Goal: Complete application form: Complete application form

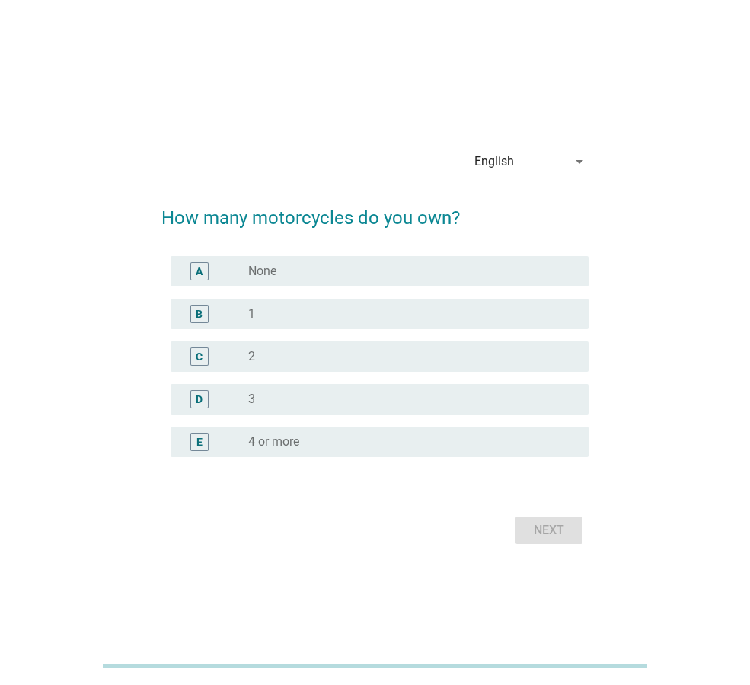
click at [309, 318] on div "radio_button_unchecked 1" at bounding box center [406, 313] width 316 height 15
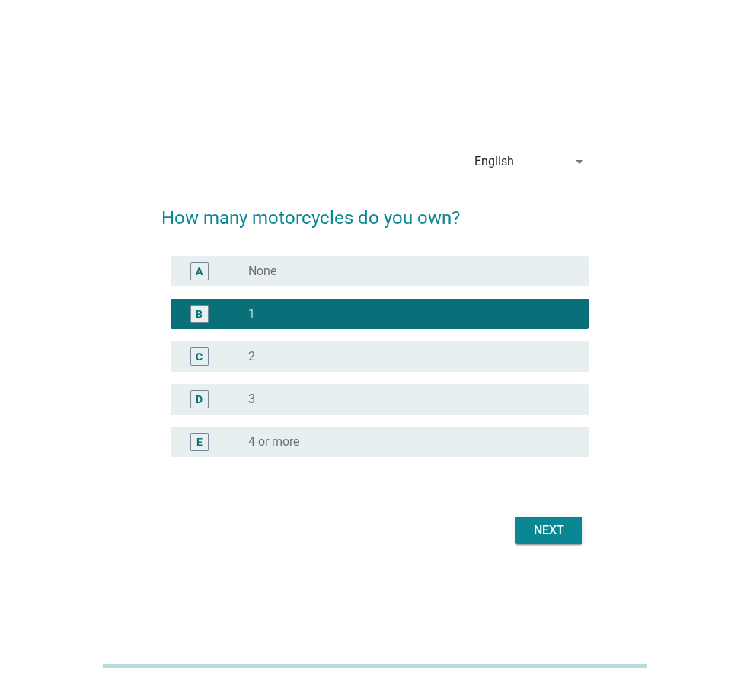
click at [531, 156] on div "English" at bounding box center [521, 161] width 93 height 24
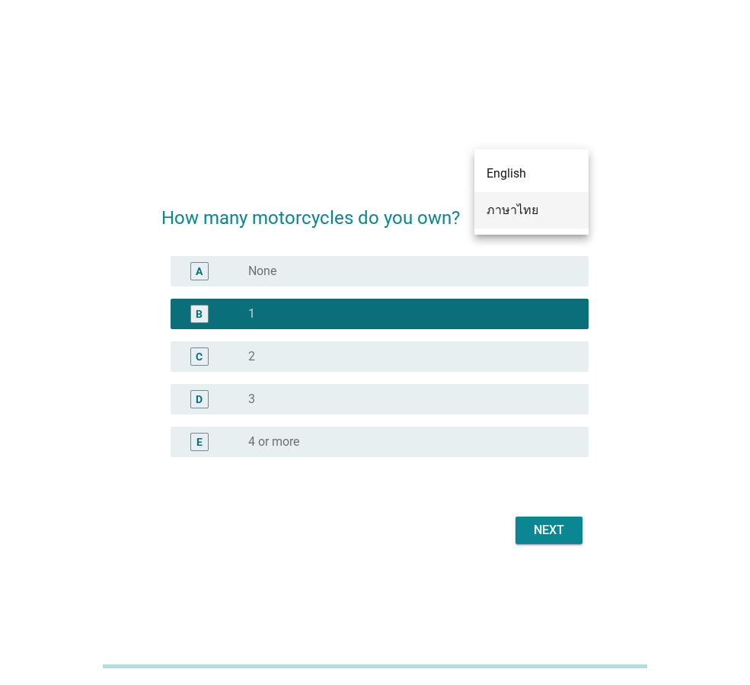
click at [525, 206] on div "ภาษาไทย" at bounding box center [532, 210] width 90 height 18
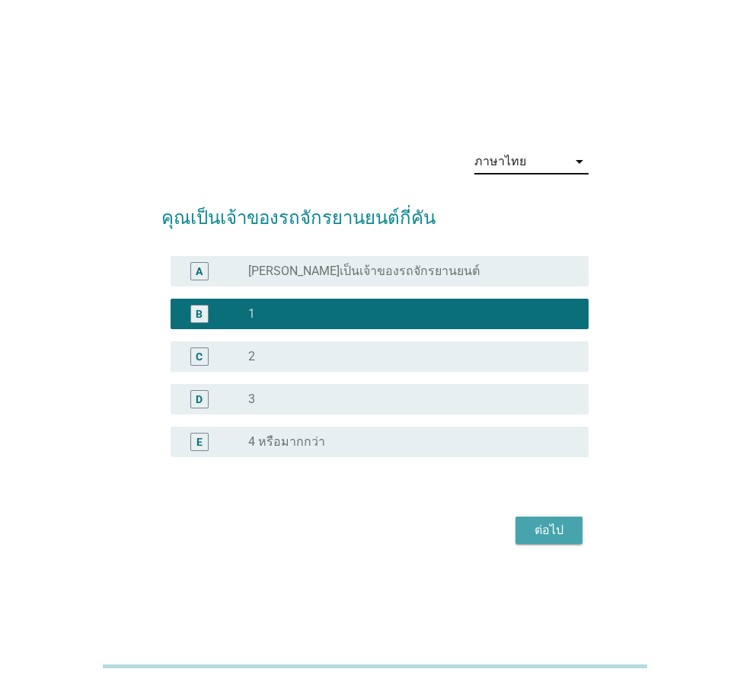
click at [561, 517] on button "ต่อไป" at bounding box center [549, 530] width 67 height 27
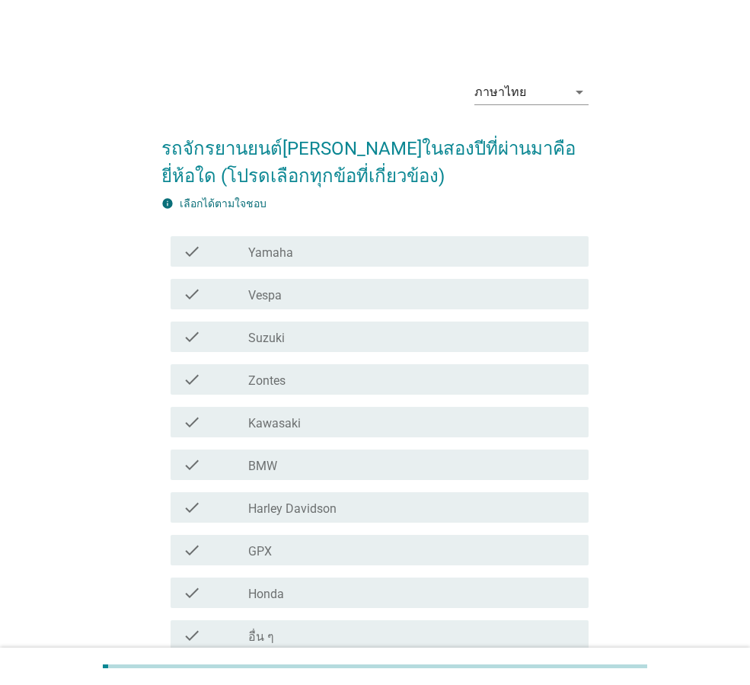
scroll to position [76, 0]
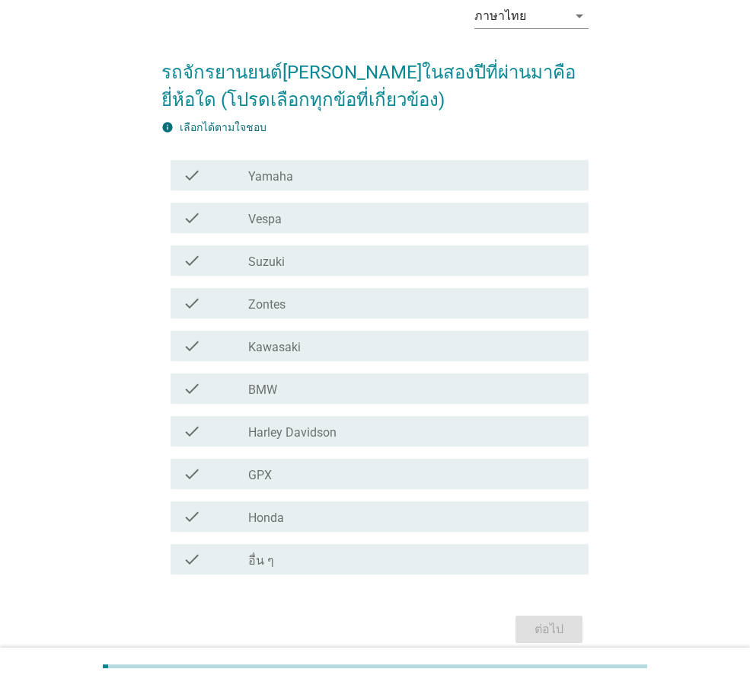
click at [399, 517] on div "check_box_outline_blank Honda" at bounding box center [412, 516] width 328 height 18
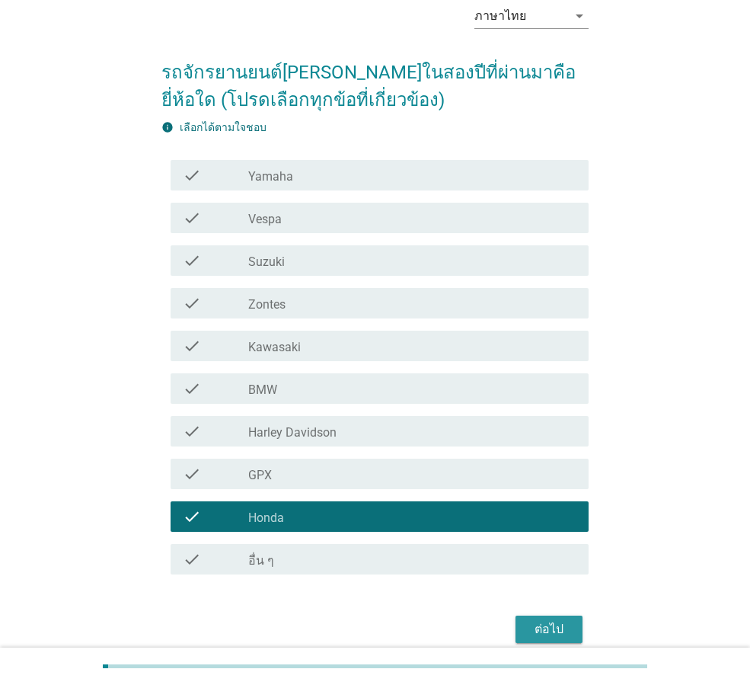
click at [539, 623] on div "ต่อไป" at bounding box center [549, 629] width 43 height 18
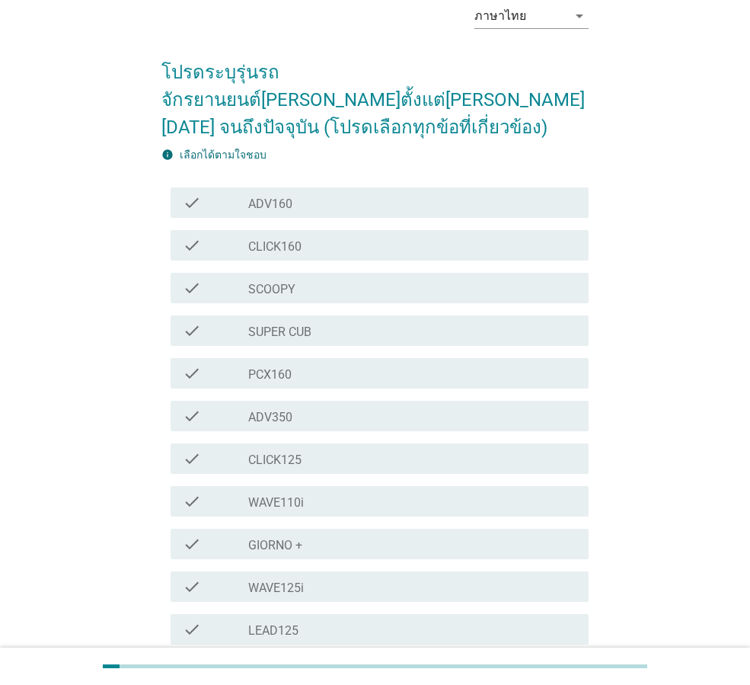
scroll to position [0, 0]
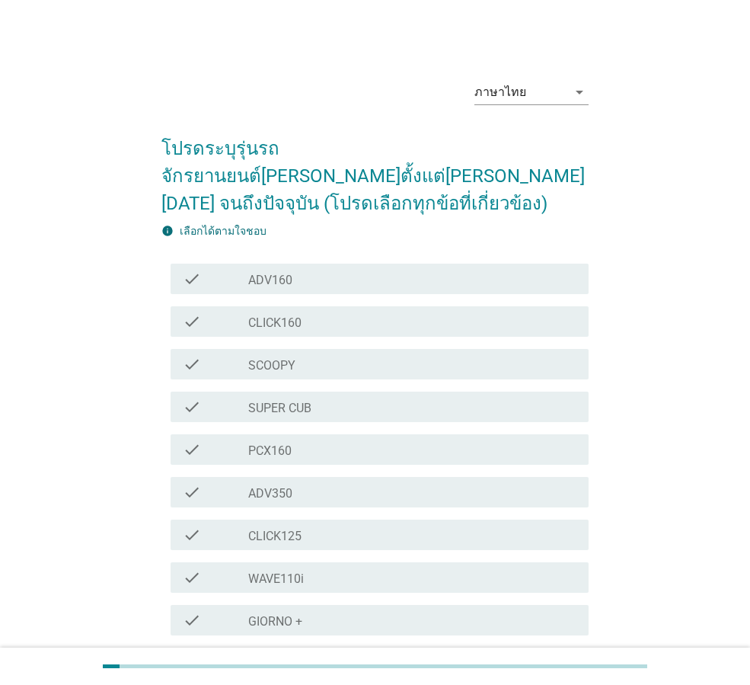
click at [371, 440] on div "check_box_outline_blank PCX160" at bounding box center [412, 449] width 328 height 18
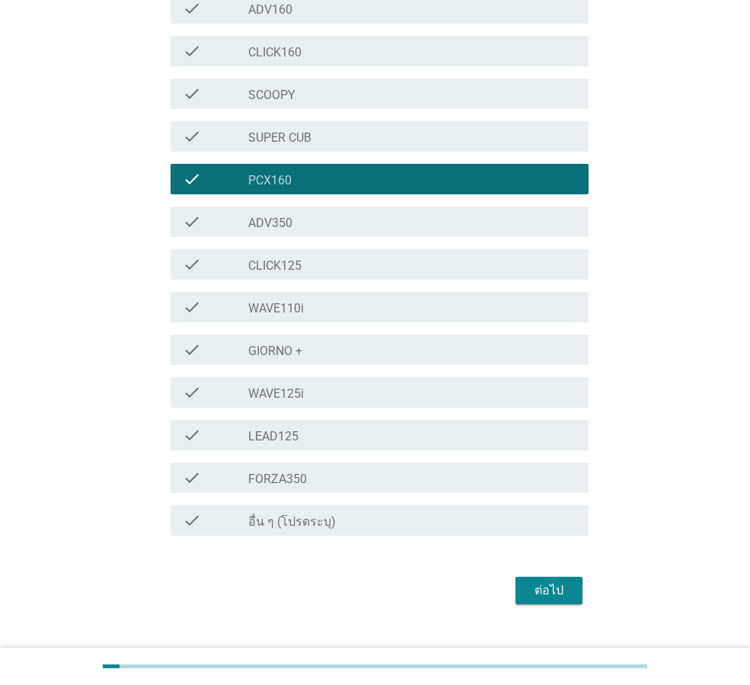
scroll to position [271, 0]
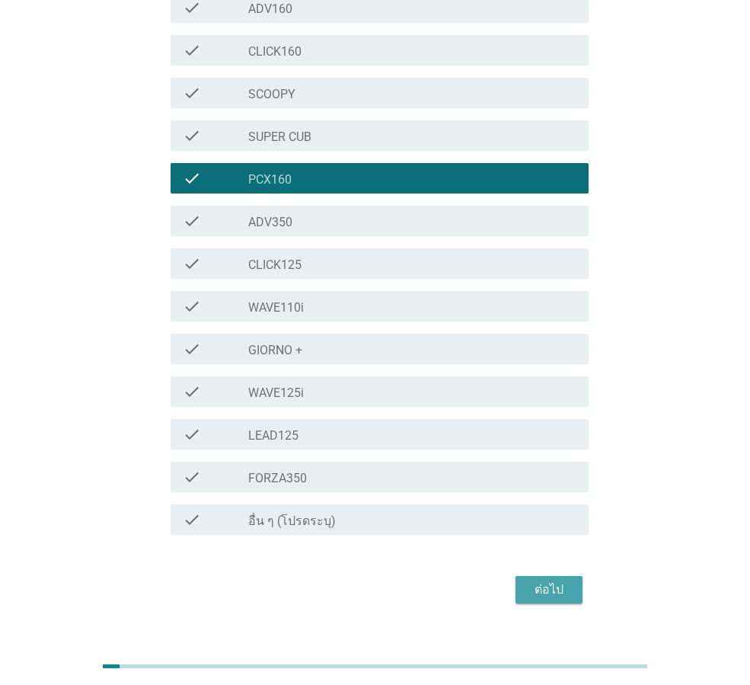
click at [550, 581] on div "ต่อไป" at bounding box center [549, 590] width 43 height 18
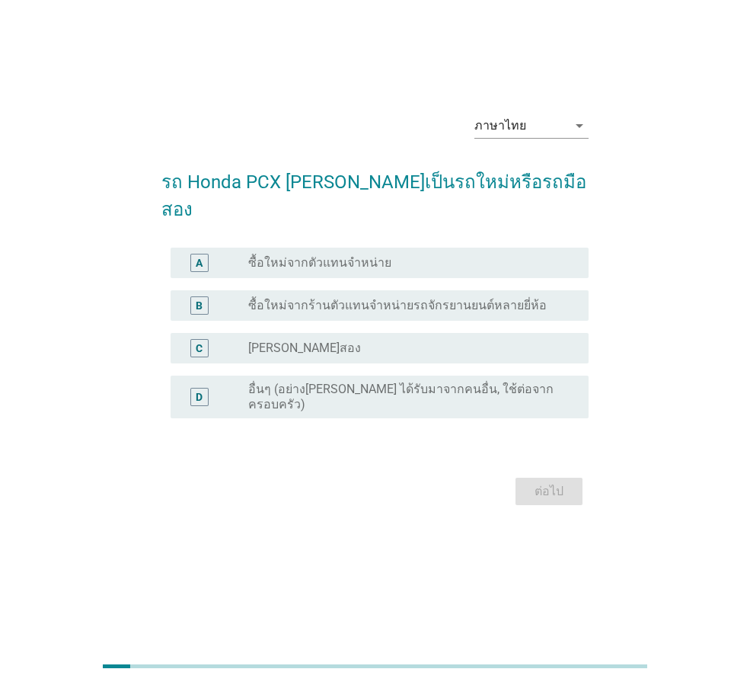
scroll to position [0, 0]
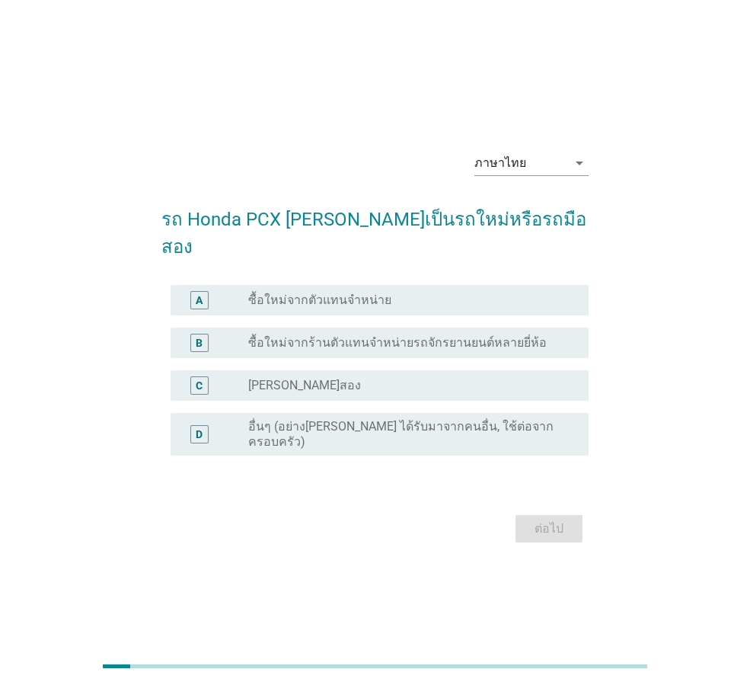
click at [377, 300] on div "radio_button_unchecked ซื้อใหม่จากตัวแทนจำหน่าย" at bounding box center [412, 300] width 328 height 18
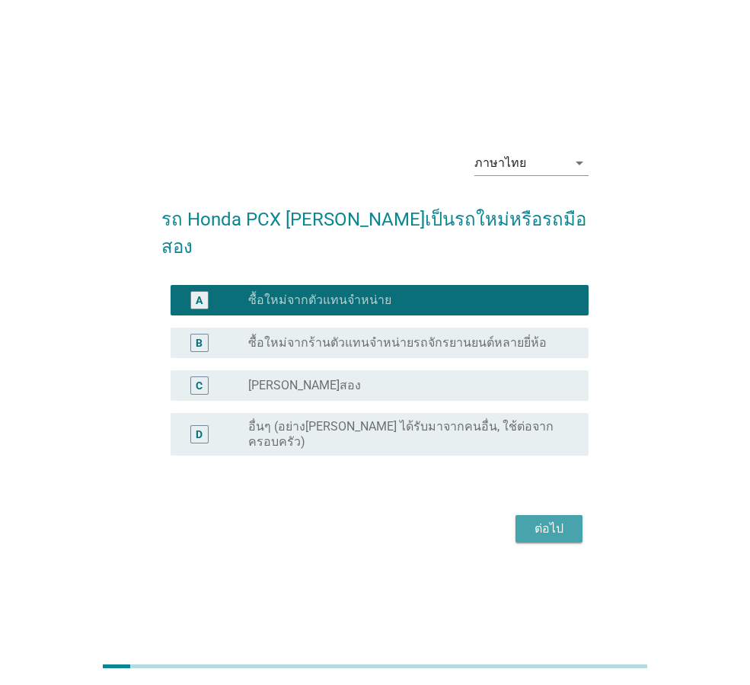
click at [545, 520] on div "ต่อไป" at bounding box center [549, 529] width 43 height 18
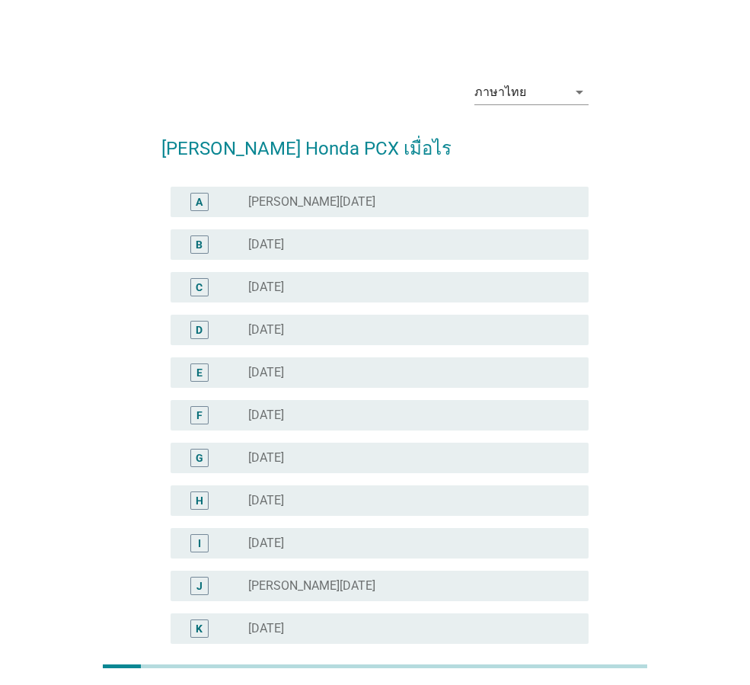
click at [334, 249] on div "radio_button_unchecked [DATE]" at bounding box center [406, 244] width 316 height 15
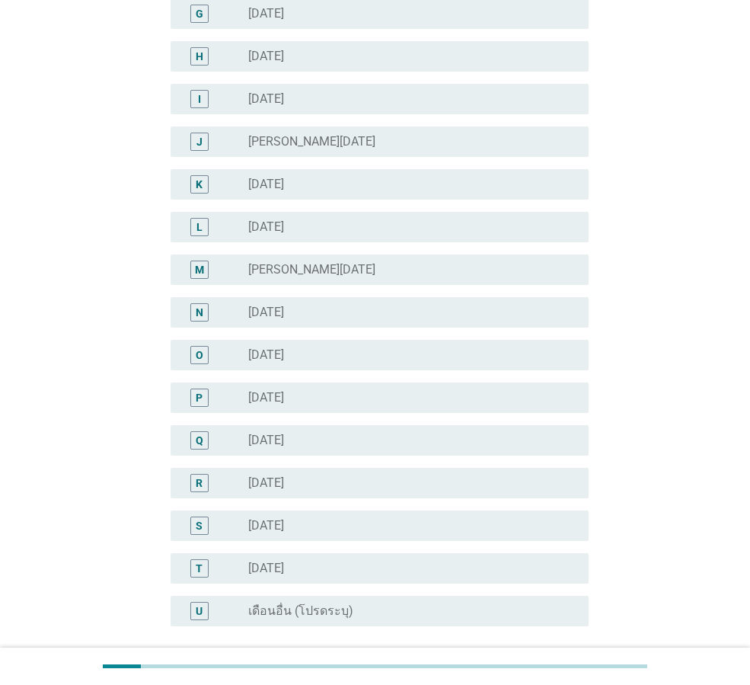
scroll to position [581, 0]
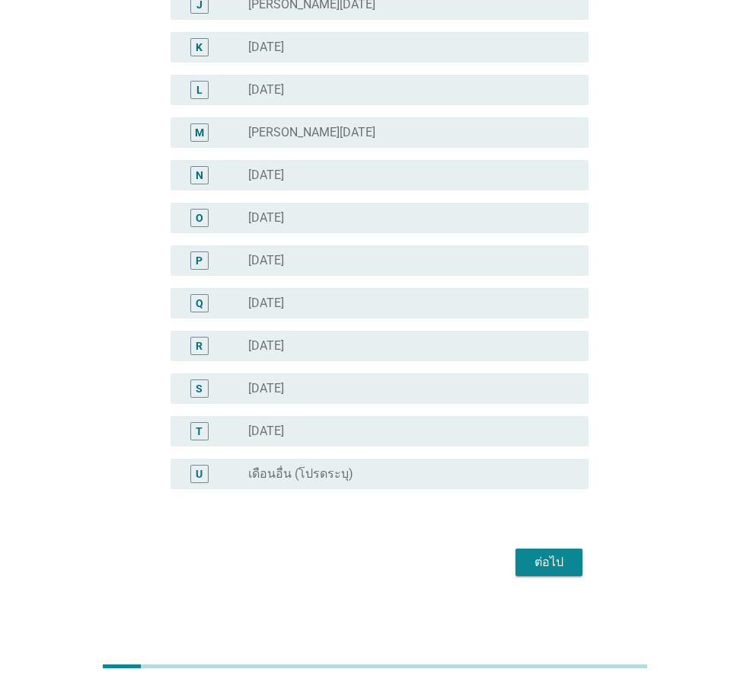
click at [541, 570] on div "ต่อไป" at bounding box center [549, 562] width 43 height 18
